Goal: Transaction & Acquisition: Purchase product/service

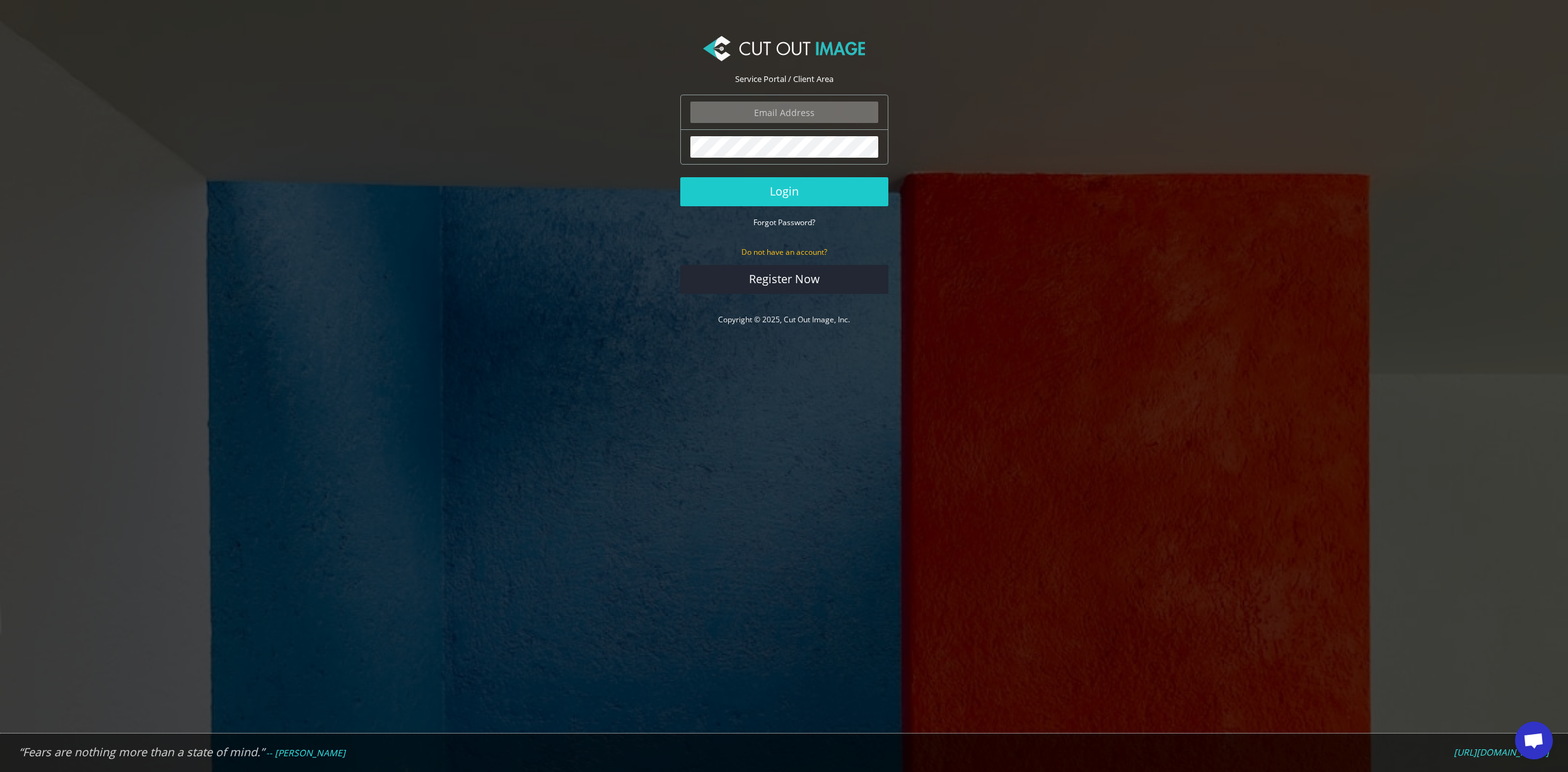
click at [772, 114] on input "email" at bounding box center [784, 113] width 188 height 21
type input "alicia_hancock@mckinsey.com"
click at [775, 189] on button "Login" at bounding box center [784, 192] width 208 height 29
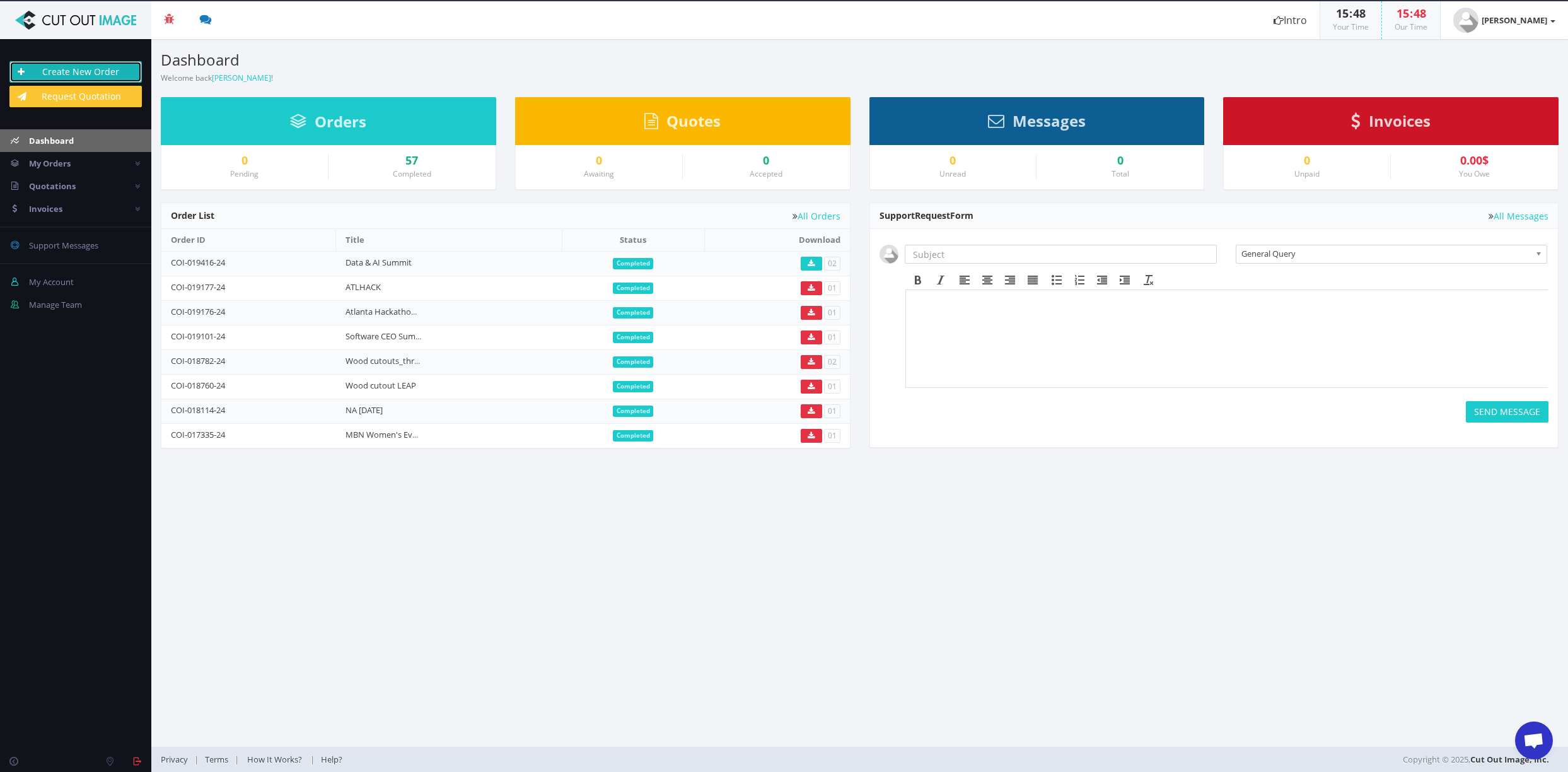
click at [100, 70] on link "Create New Order" at bounding box center [75, 72] width 132 height 21
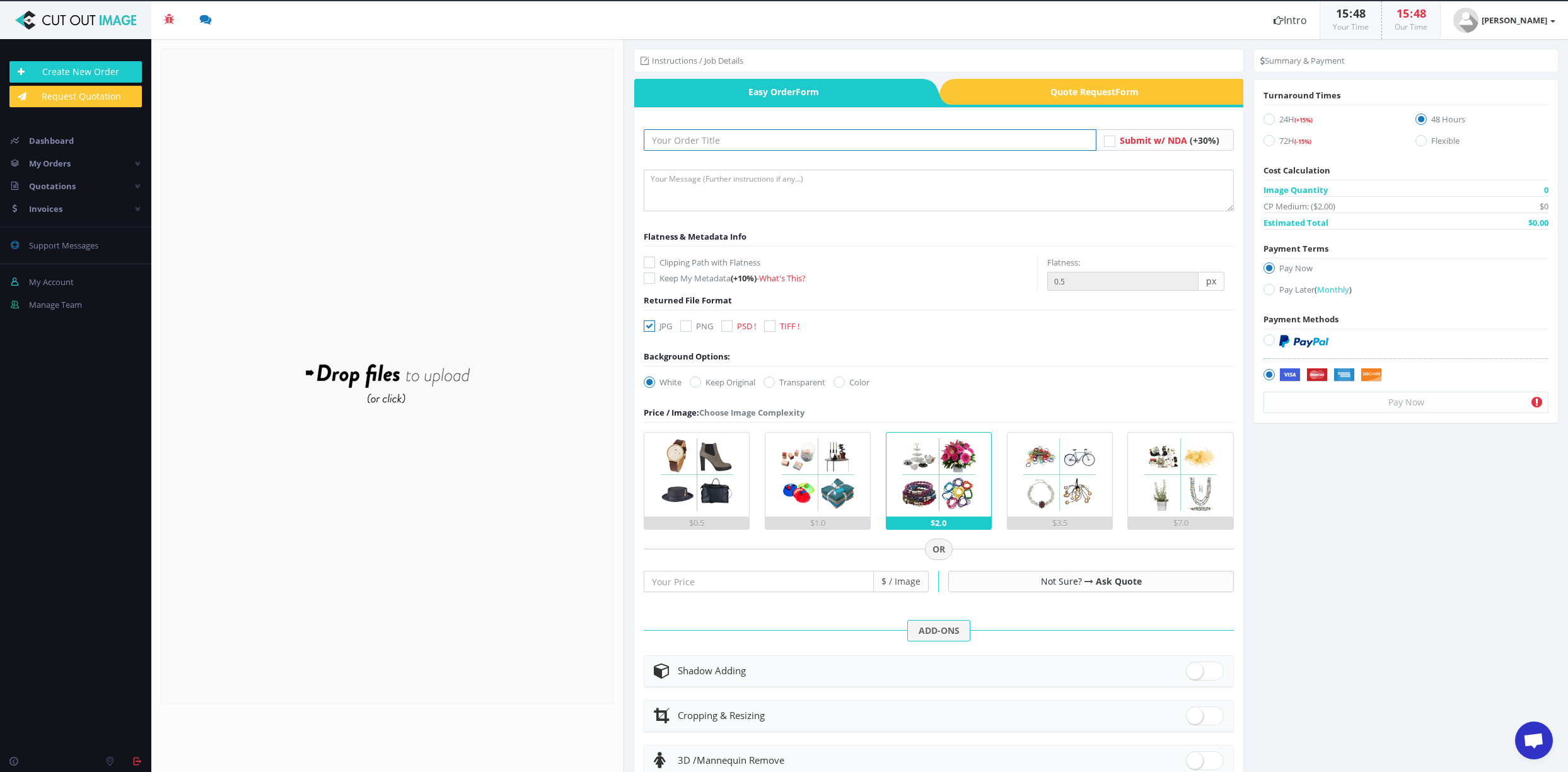
click at [708, 138] on input "text" at bounding box center [870, 140] width 453 height 21
type input "C"
type input "Summit"
click at [398, 375] on div "Drop files here to upload" at bounding box center [387, 377] width 270 height 78
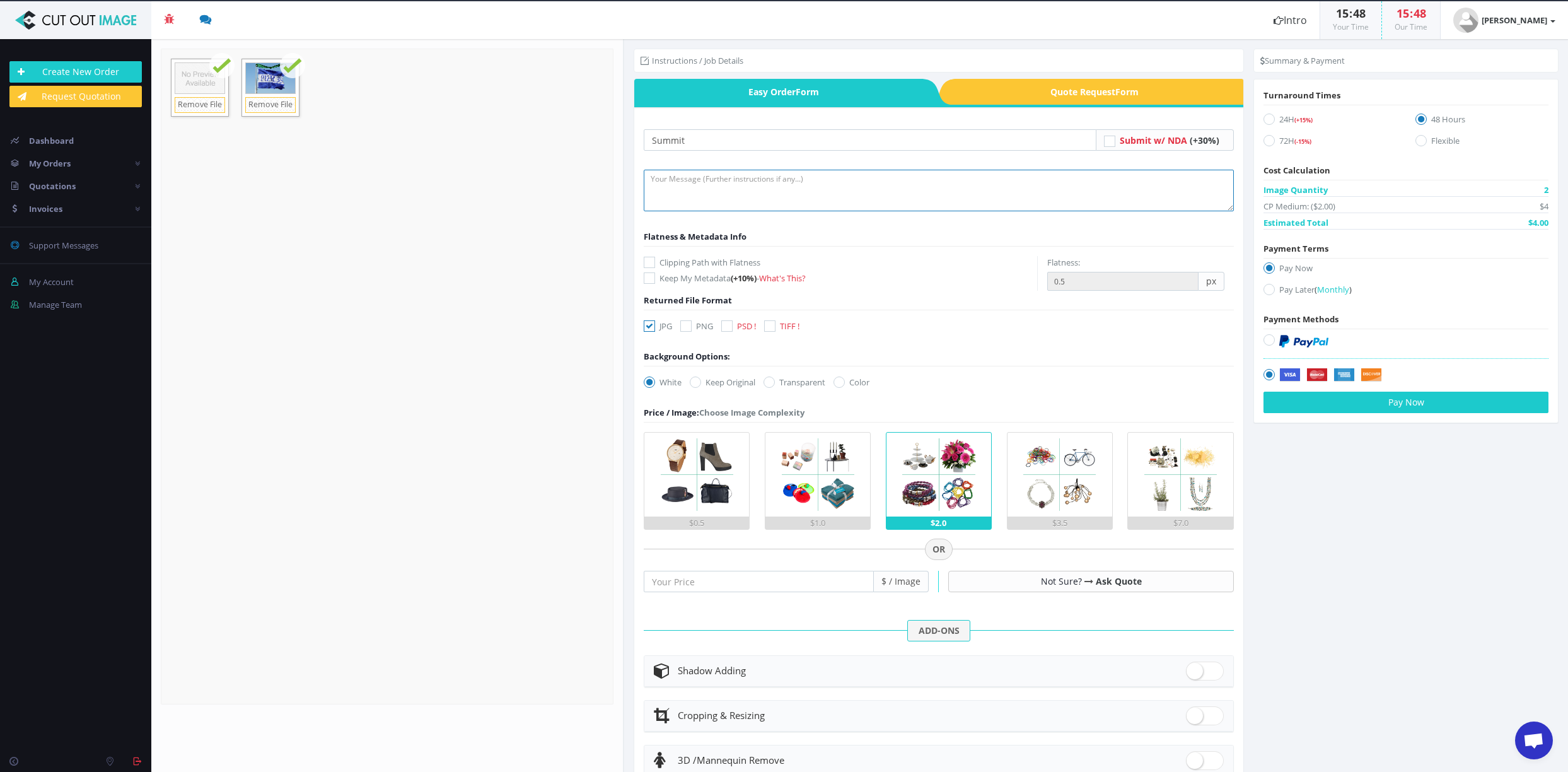
click at [710, 179] on textarea at bounding box center [939, 190] width 590 height 41
click at [687, 328] on icon at bounding box center [686, 326] width 11 height 11
click at [687, 328] on input "PNG" at bounding box center [688, 326] width 9 height 9
checkbox input "true"
click at [656, 326] on label "JPG" at bounding box center [658, 326] width 28 height 13
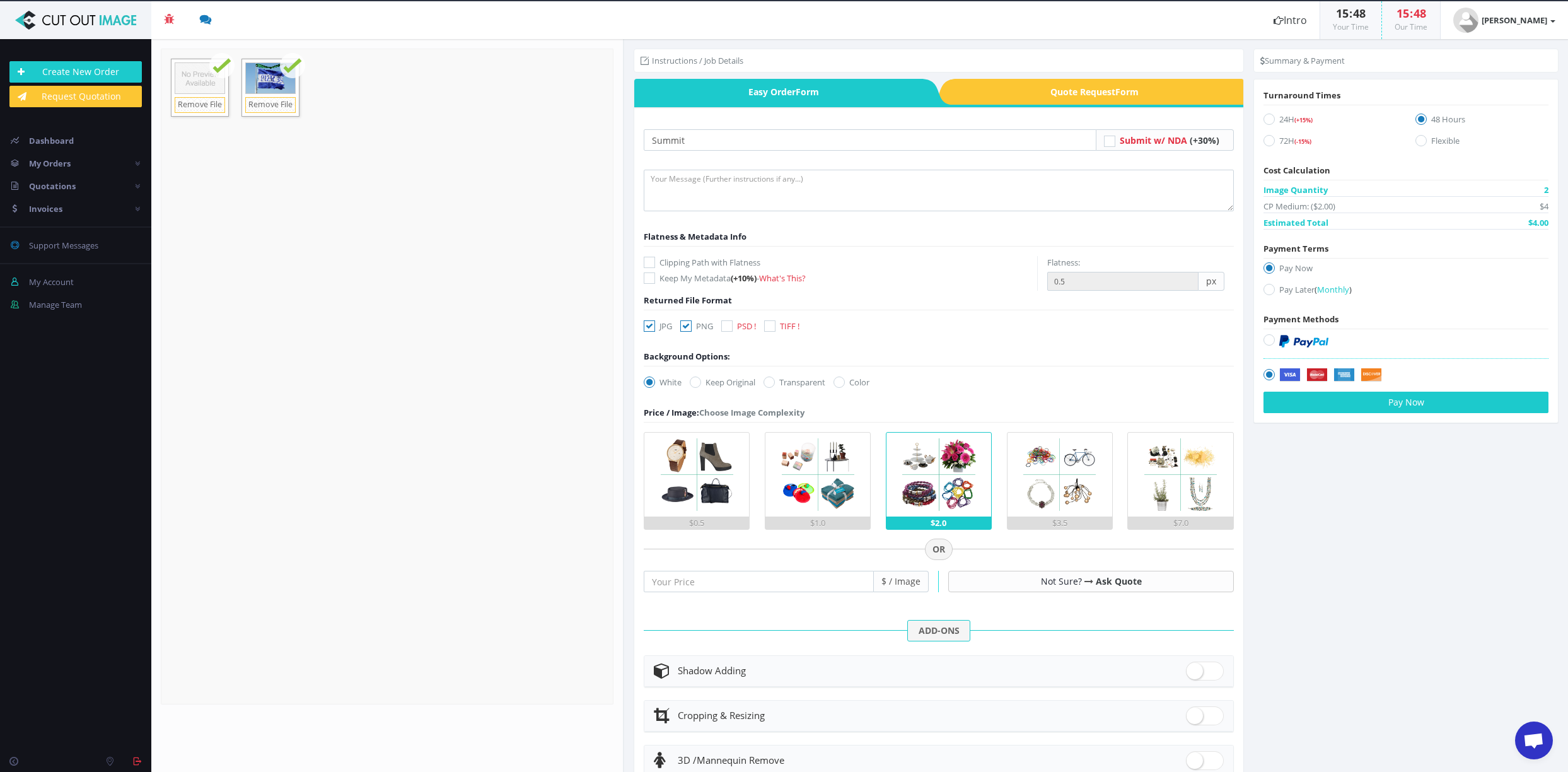
click at [655, 326] on input "JPG" at bounding box center [651, 326] width 9 height 9
checkbox input "false"
click at [728, 328] on icon at bounding box center [727, 326] width 11 height 11
click at [728, 328] on input "PSD !" at bounding box center [728, 326] width 9 height 9
checkbox input "true"
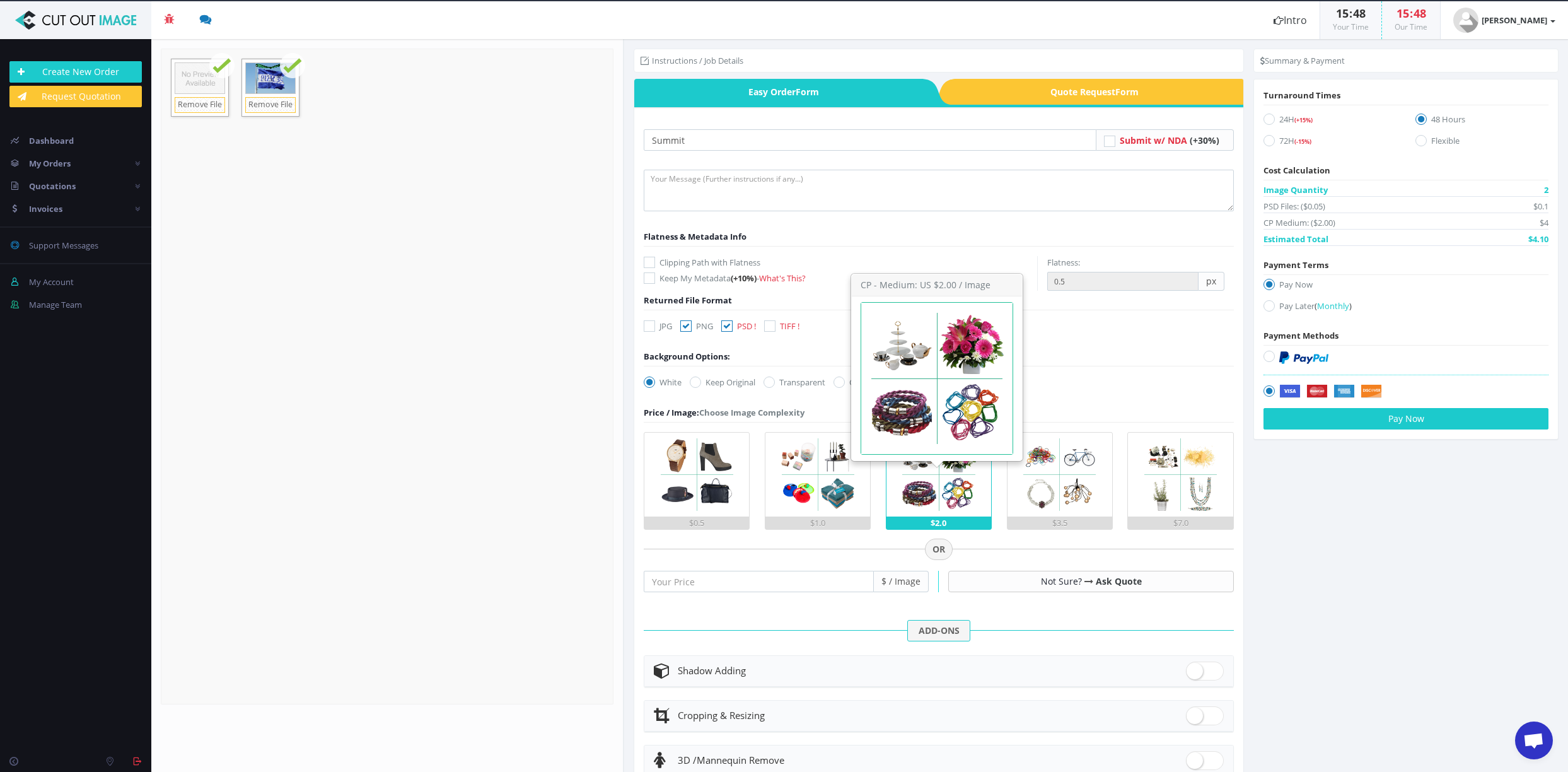
click at [921, 475] on img at bounding box center [939, 474] width 84 height 84
click at [0, 0] on input "$2.0" at bounding box center [0, 0] width 0 height 0
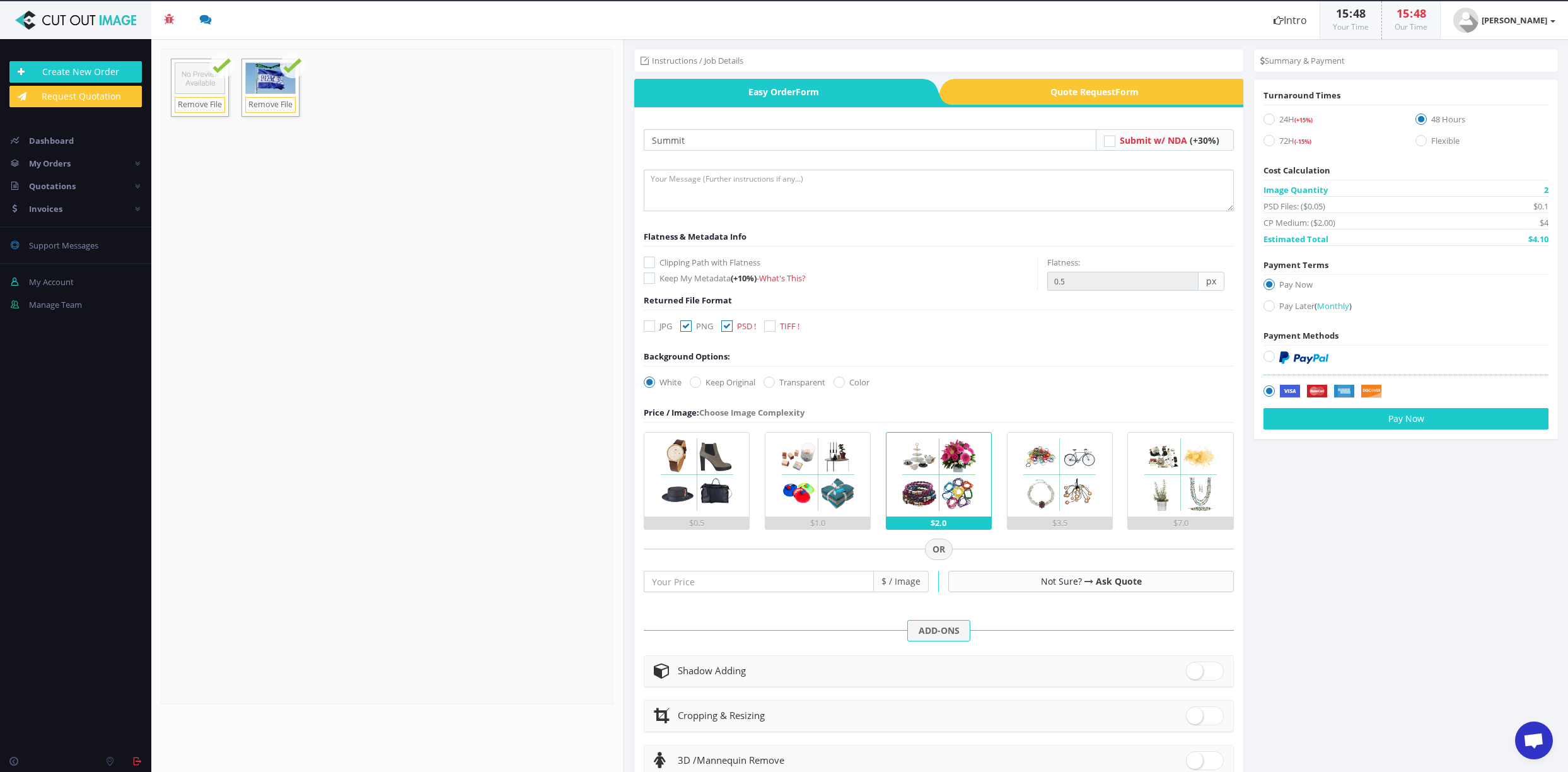
click at [773, 382] on icon at bounding box center [769, 382] width 11 height 11
click at [773, 382] on input "Transparent" at bounding box center [771, 382] width 9 height 9
radio input "true"
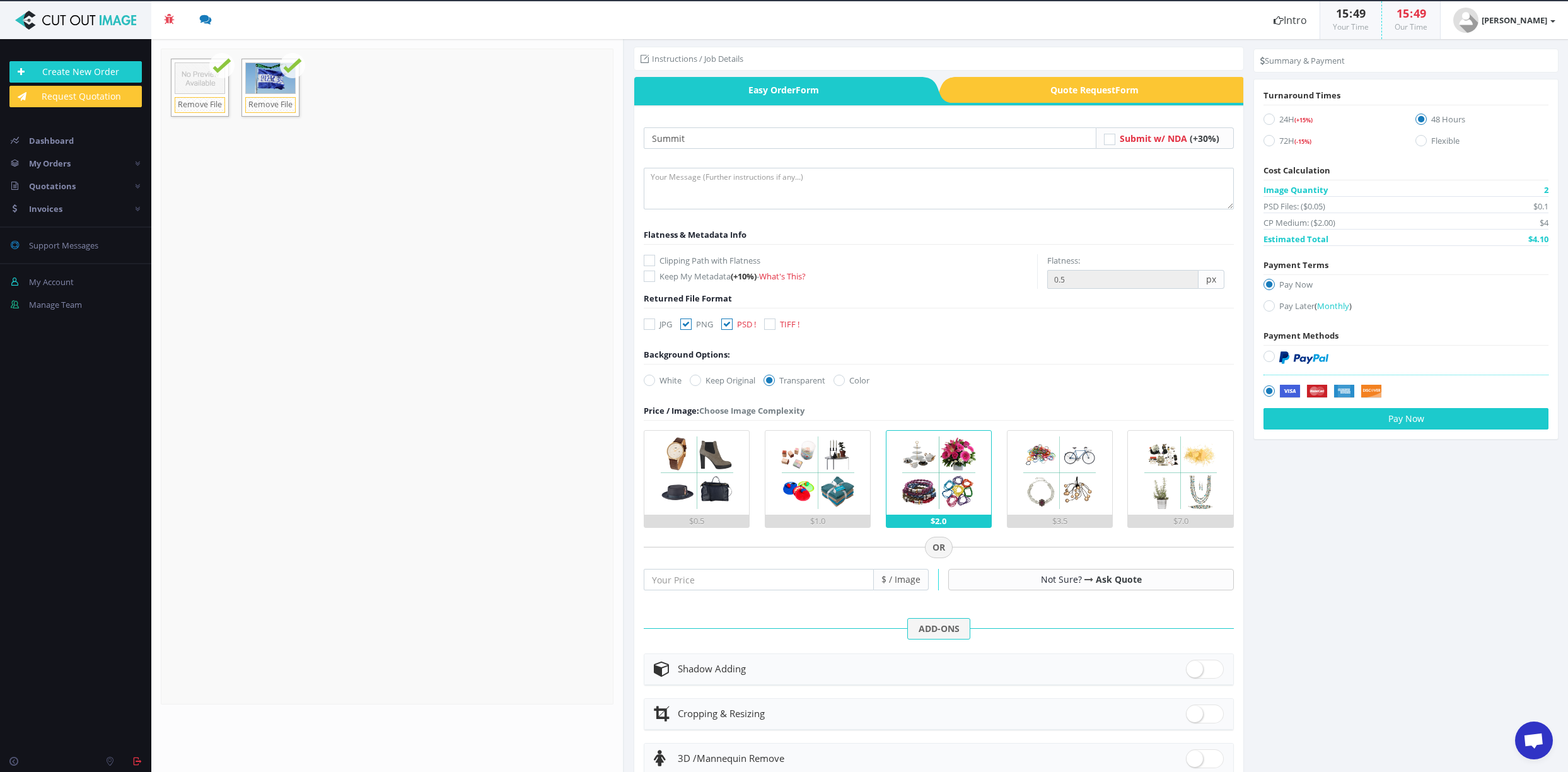
scroll to position [1, 0]
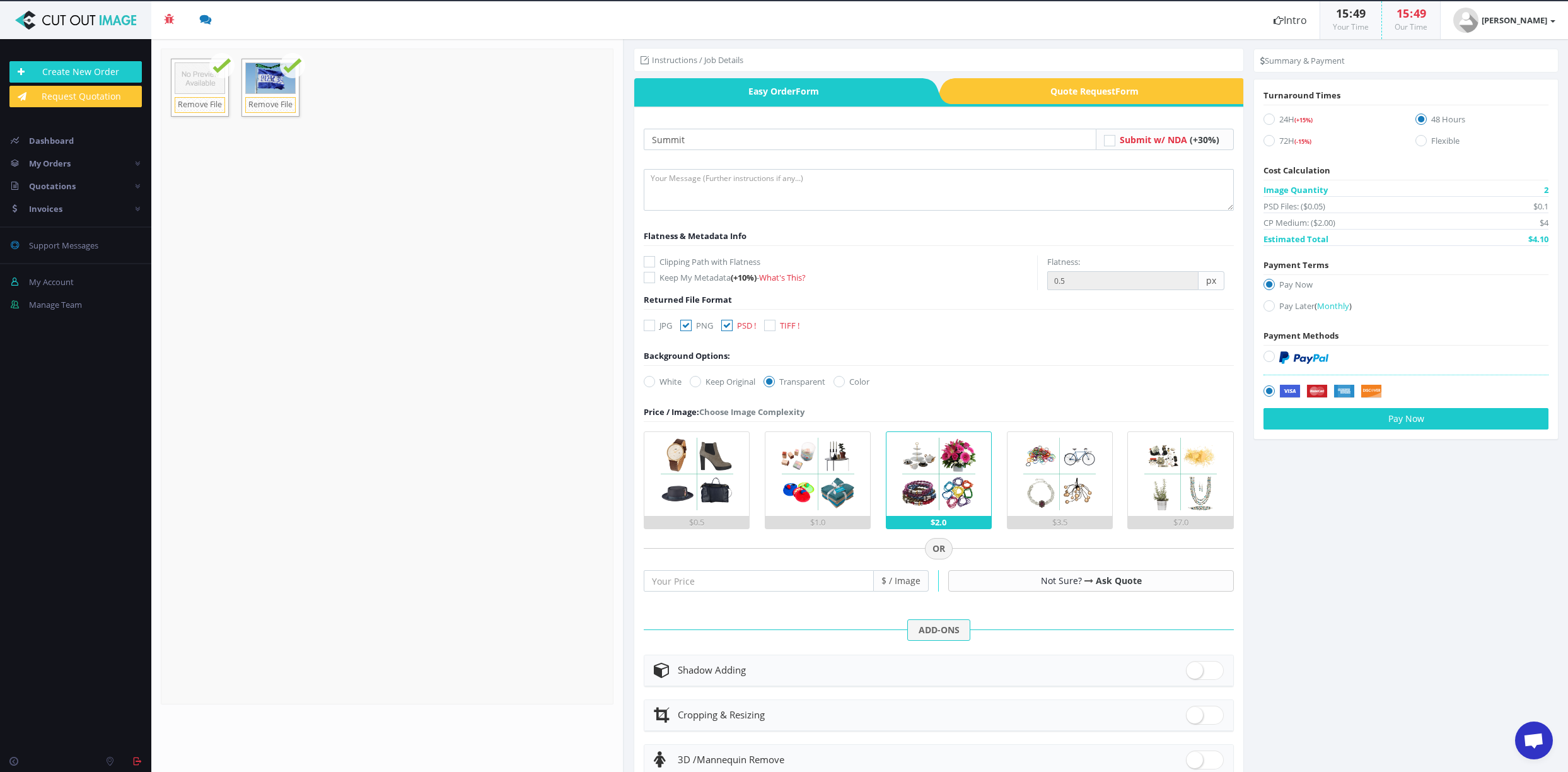
click at [1265, 119] on icon at bounding box center [1269, 119] width 11 height 11
click at [1267, 119] on input "24H (+15%)" at bounding box center [1271, 120] width 9 height 9
radio input "true"
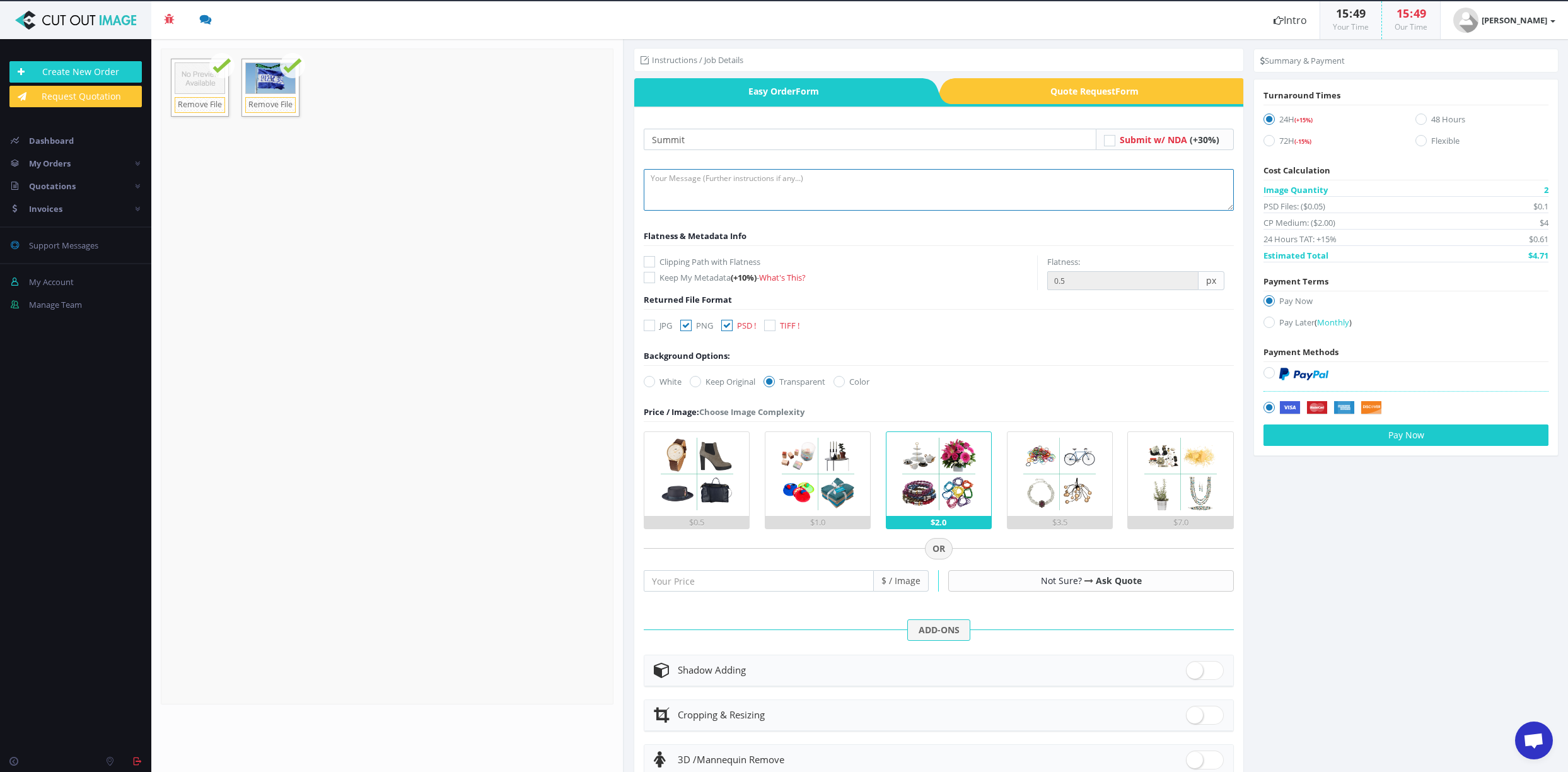
click at [815, 182] on textarea at bounding box center [939, 189] width 590 height 41
type textarea "remove backgrounds"
click at [1265, 375] on icon at bounding box center [1269, 372] width 11 height 11
click at [1267, 375] on input "radio" at bounding box center [1271, 373] width 9 height 9
radio input "true"
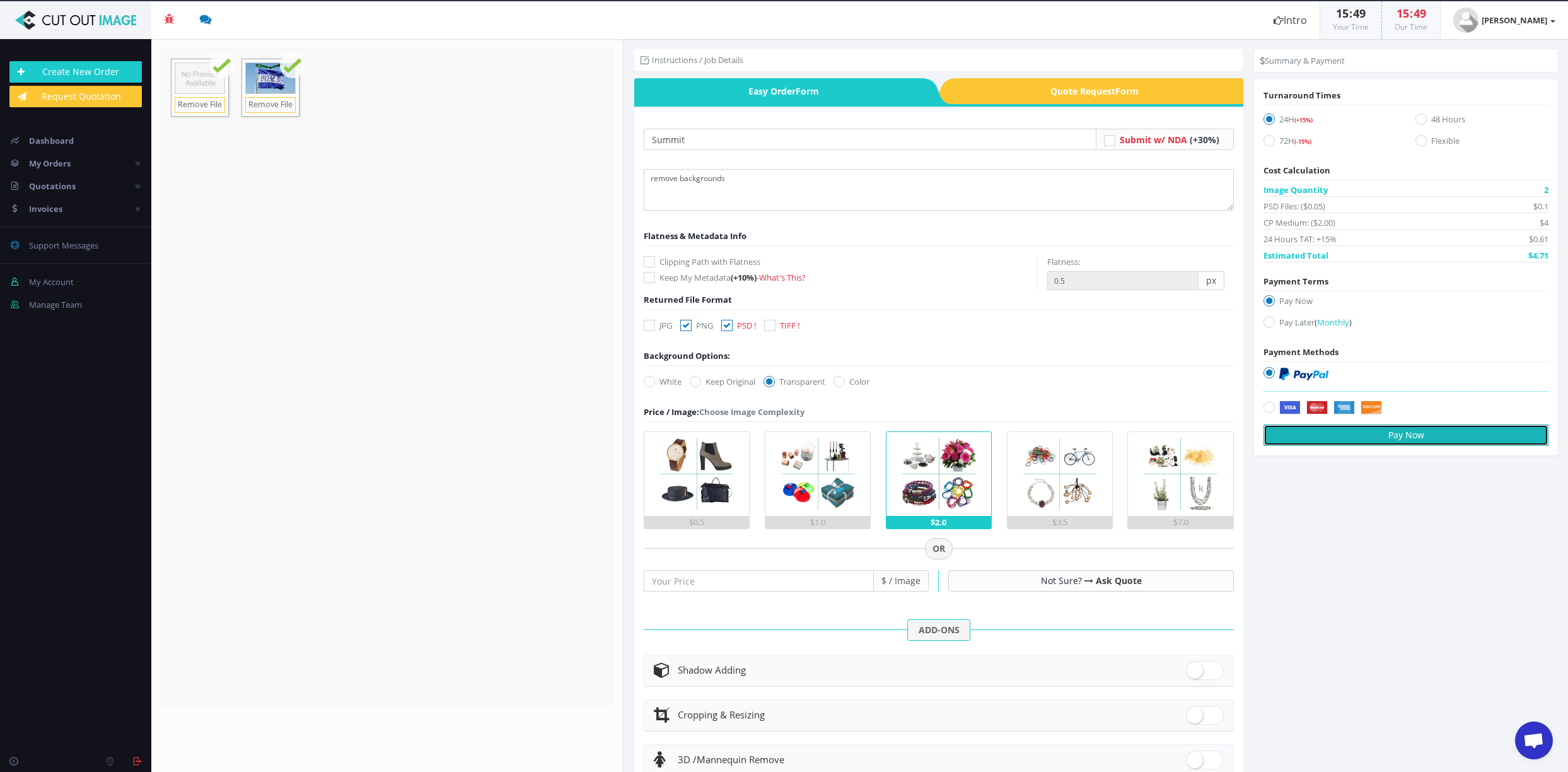
click at [1374, 434] on button "Pay Now" at bounding box center [1406, 435] width 285 height 21
